Goal: Task Accomplishment & Management: Use online tool/utility

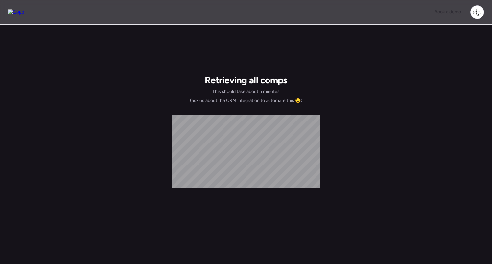
click at [275, 30] on div "Retrieving all comps This should take about 5 minutes (ask us about the CRM int…" at bounding box center [246, 187] width 492 height 325
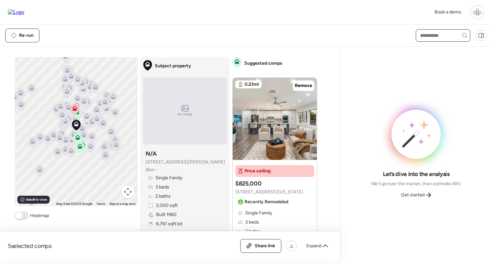
click at [427, 35] on input "text" at bounding box center [442, 35] width 49 height 9
type input "****"
click at [428, 46] on span "8413 E Sheridan St, Scottsdale, AZ 85257" at bounding box center [439, 47] width 43 height 7
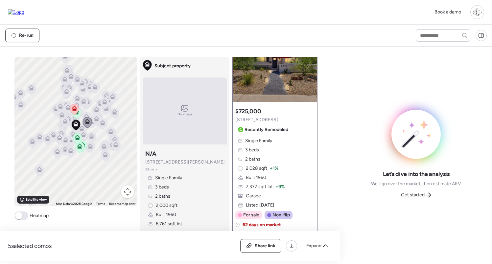
scroll to position [37, 0]
click at [279, 155] on div "Single Family 3 beds 2 baths 2,028 sqft + 1% Built 1960 7,377 sqft lot + 9% Gar…" at bounding box center [274, 173] width 79 height 71
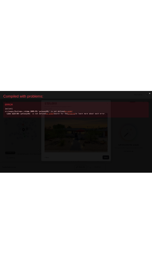
scroll to position [0, 0]
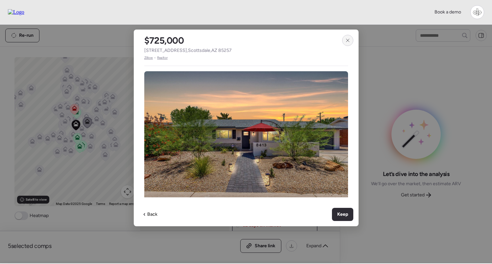
click at [348, 42] on icon at bounding box center [347, 40] width 5 height 5
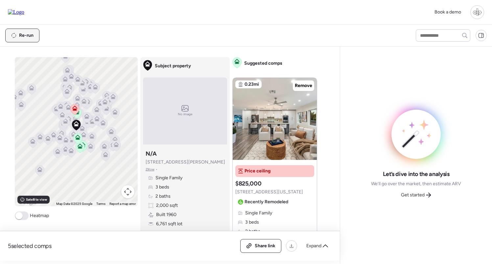
click at [20, 29] on div "Re-run" at bounding box center [23, 35] width 34 height 13
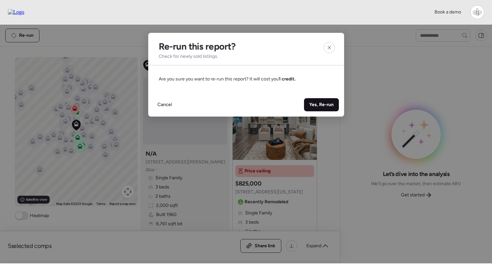
click at [152, 102] on span "Yes, Re-run" at bounding box center [321, 105] width 24 height 7
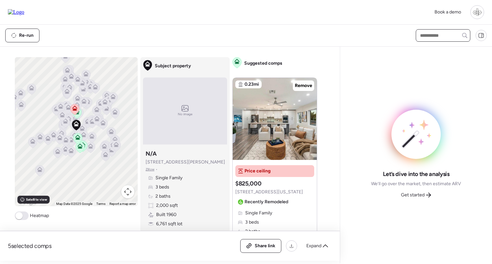
click at [152, 38] on input "text" at bounding box center [442, 35] width 49 height 9
type input "****"
click at [152, 51] on span "8413 E Sheridan St, Scottsdale, AZ 85257" at bounding box center [439, 47] width 43 height 7
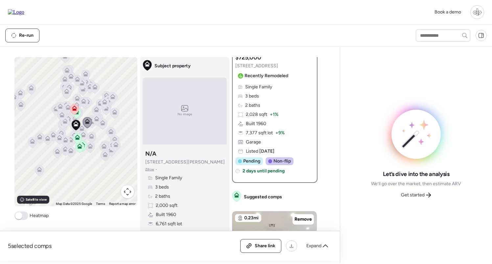
scroll to position [84, 0]
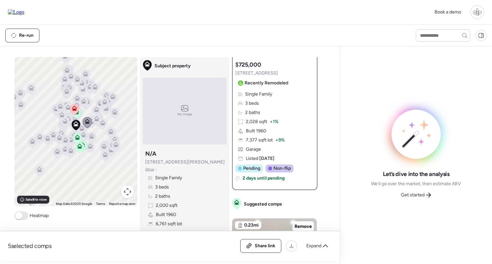
click at [152, 124] on div "Single Family 3 beds 2 baths 2,028 sqft + 1% Built 1960 7,377 sqft lot + 9% Gar…" at bounding box center [274, 126] width 79 height 71
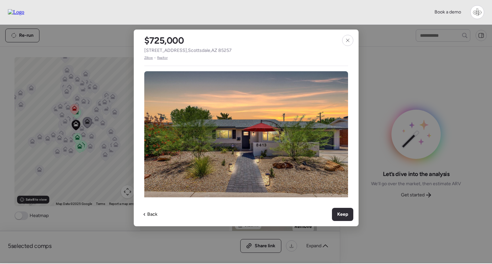
click at [152, 45] on div at bounding box center [347, 40] width 11 height 11
click at [152, 43] on div at bounding box center [347, 40] width 11 height 11
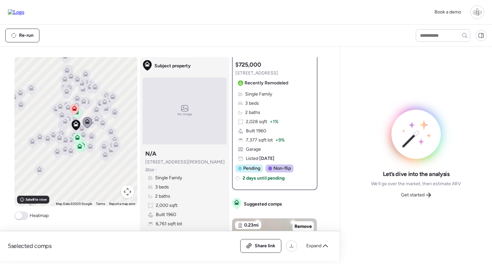
click at [152, 133] on div "Single Family 3 beds 2 baths 2,028 sqft + 1% Built 1960 7,377 sqft lot + 9% Gar…" at bounding box center [274, 126] width 79 height 71
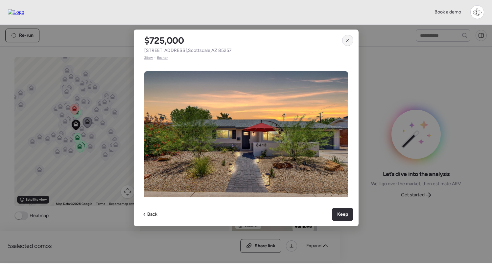
click at [152, 40] on icon at bounding box center [347, 40] width 5 height 5
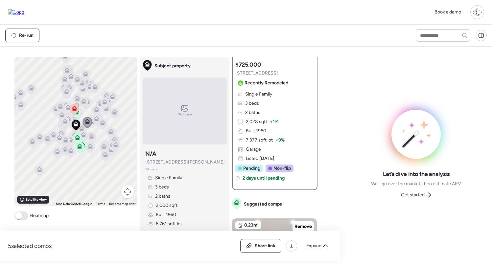
click at [24, 9] on img at bounding box center [16, 12] width 16 height 6
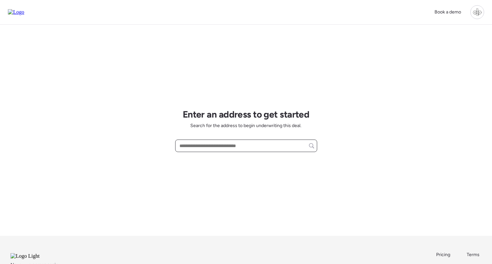
click at [241, 146] on input "text" at bounding box center [246, 145] width 136 height 9
type input "**********"
click at [234, 144] on input "*" at bounding box center [246, 145] width 136 height 9
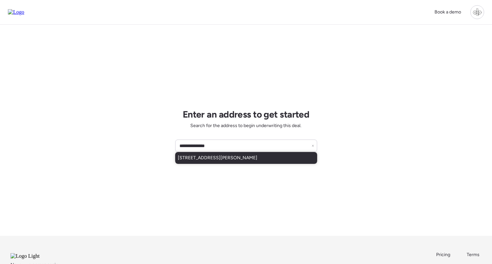
click at [293, 161] on div "[STREET_ADDRESS][PERSON_NAME]" at bounding box center [246, 158] width 142 height 12
type input "**********"
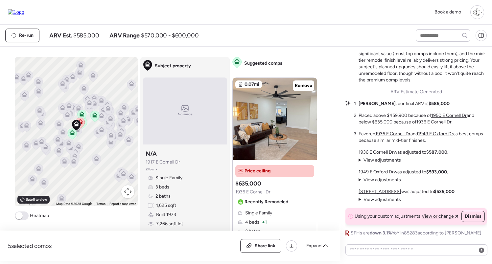
scroll to position [-58, 0]
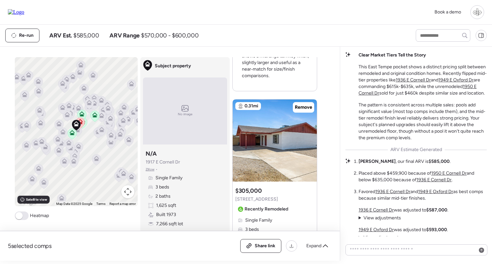
click at [149, 168] on span "Zillow" at bounding box center [150, 169] width 9 height 5
